Goal: Information Seeking & Learning: Learn about a topic

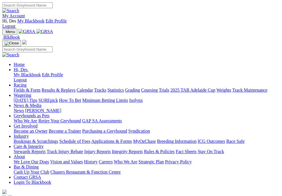
click at [15, 30] on span "Menu" at bounding box center [10, 32] width 9 height 4
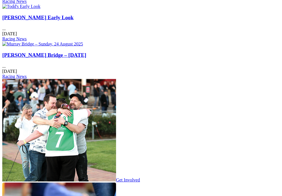
scroll to position [839, 0]
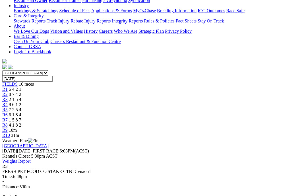
scroll to position [142, 0]
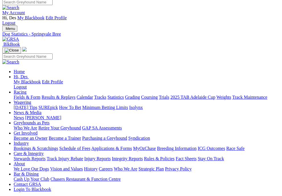
scroll to position [4, 0]
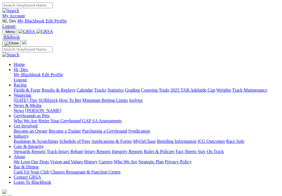
scroll to position [57, 0]
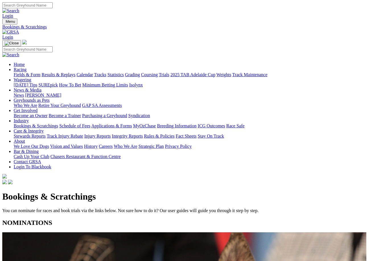
click at [71, 72] on link "Results & Replays" at bounding box center [59, 74] width 34 height 5
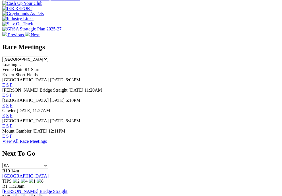
scroll to position [267, 0]
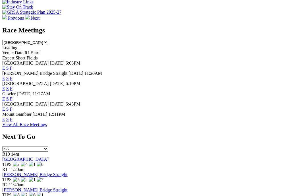
click at [13, 86] on link "F" at bounding box center [11, 88] width 3 height 5
click at [13, 65] on link "F" at bounding box center [11, 67] width 3 height 5
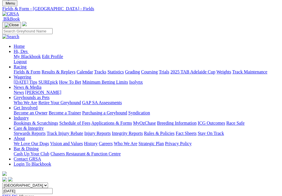
scroll to position [27, 0]
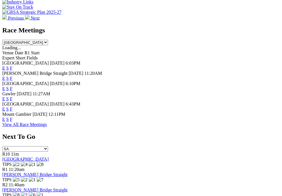
scroll to position [267, 0]
click at [13, 86] on link "F" at bounding box center [11, 88] width 3 height 5
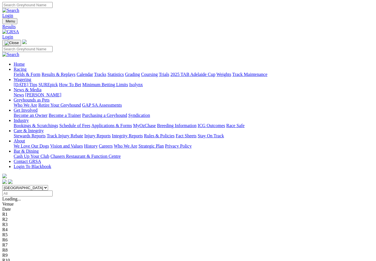
scroll to position [0, 1]
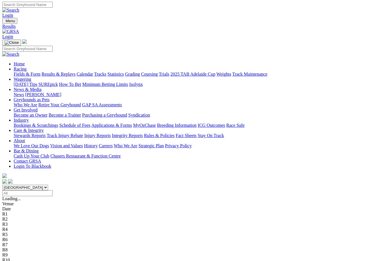
scroll to position [0, 1]
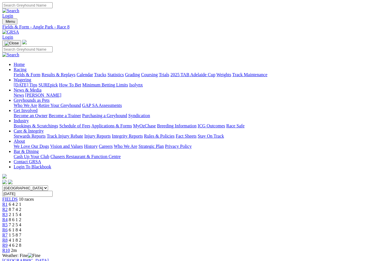
click at [21, 243] on span "4 6 2 8" at bounding box center [15, 245] width 13 height 5
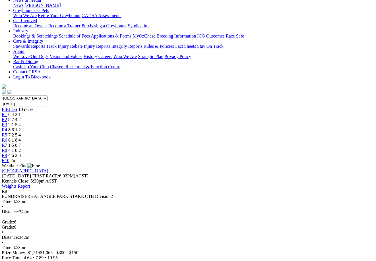
scroll to position [92, 1]
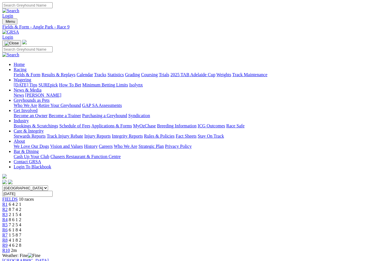
scroll to position [14, 0]
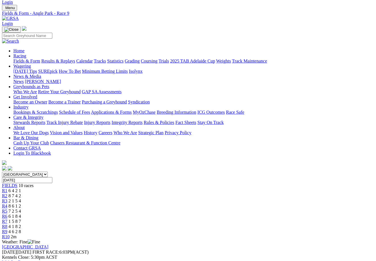
click at [10, 234] on link "R10" at bounding box center [6, 236] width 8 height 5
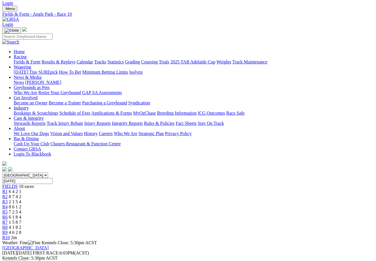
scroll to position [13, 0]
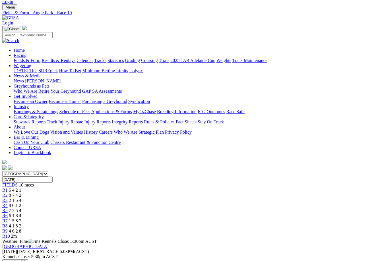
click at [143, 119] on link "Integrity Reports" at bounding box center [127, 121] width 31 height 5
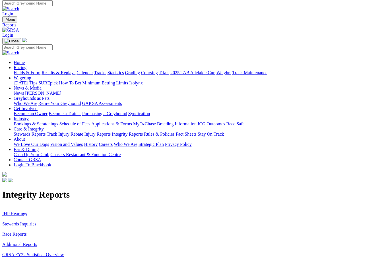
scroll to position [4, 1]
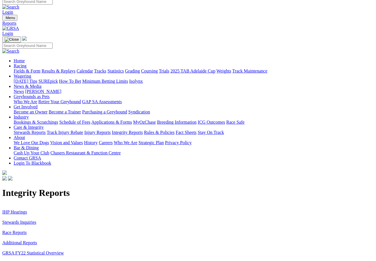
click at [30, 205] on p "IHP Hearings Stewards Inquiries Race Reports Additional Reports GRSA FY22 Stati…" at bounding box center [188, 235] width 372 height 61
click at [30, 220] on link "Stewards Inquiries" at bounding box center [19, 222] width 34 height 5
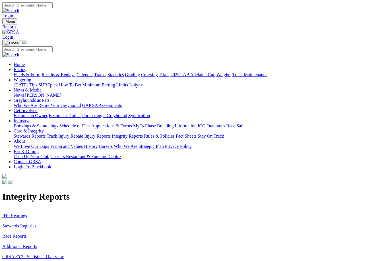
scroll to position [0, 1]
